Goal: Navigation & Orientation: Find specific page/section

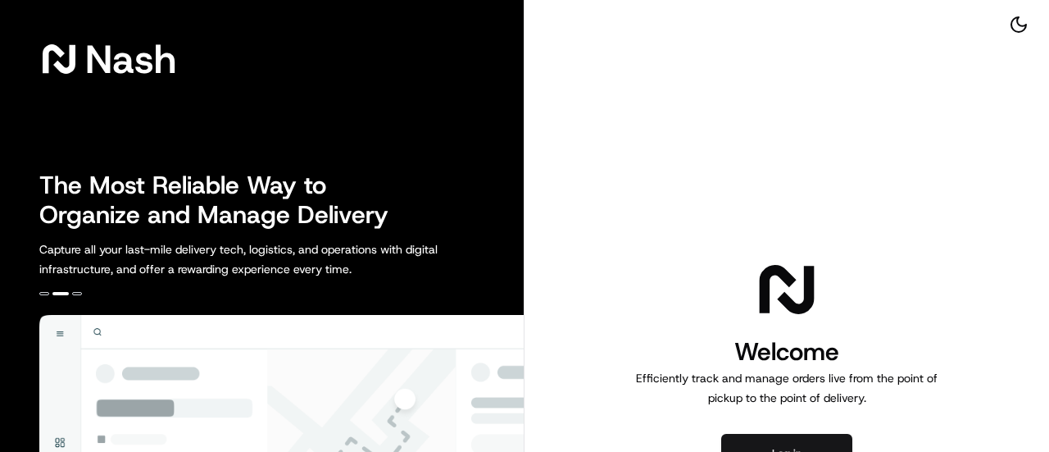
click at [826, 445] on button "Log in" at bounding box center [786, 453] width 131 height 39
